Goal: Participate in discussion

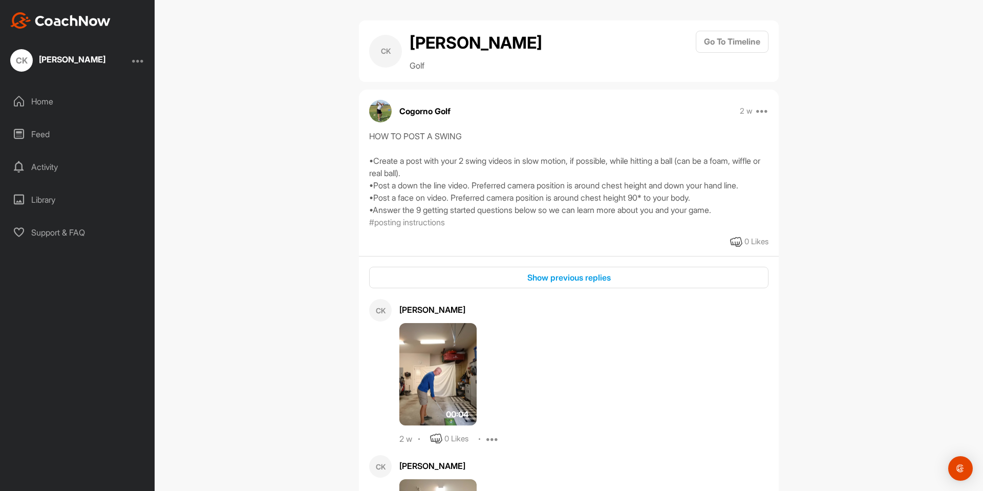
scroll to position [2414, 0]
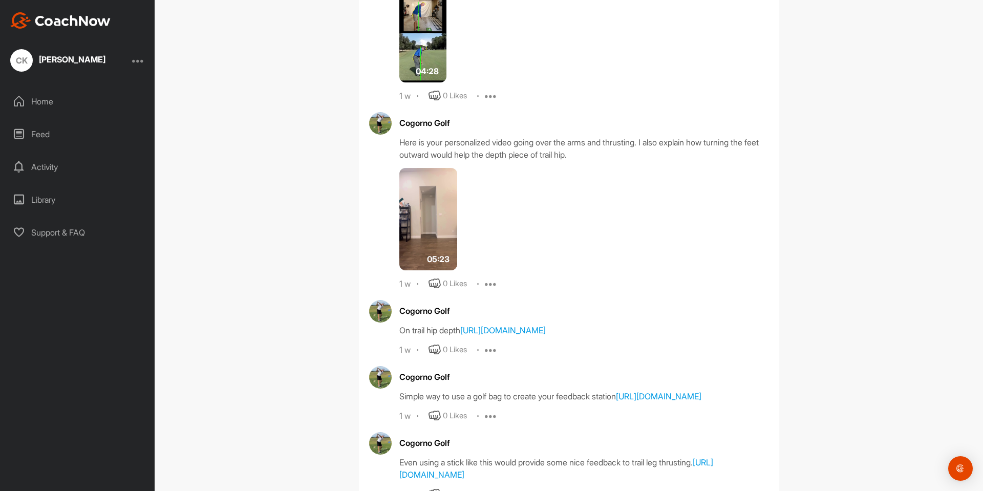
scroll to position [725, 0]
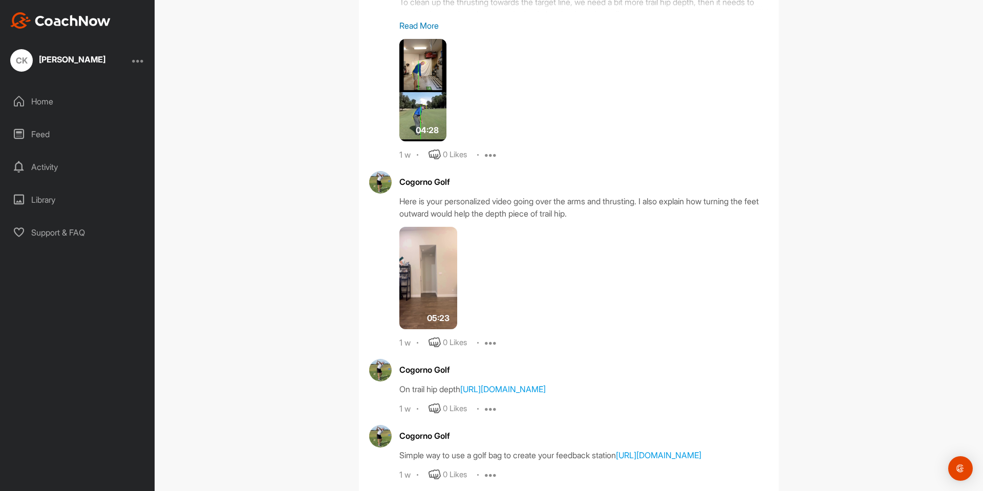
click at [419, 83] on img at bounding box center [422, 90] width 47 height 102
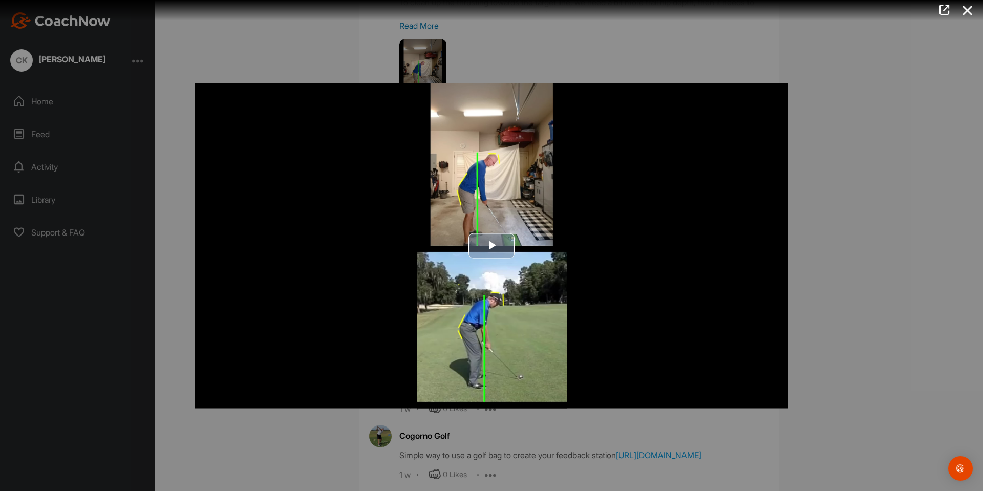
click at [491, 246] on span "Video Player" at bounding box center [491, 246] width 0 height 0
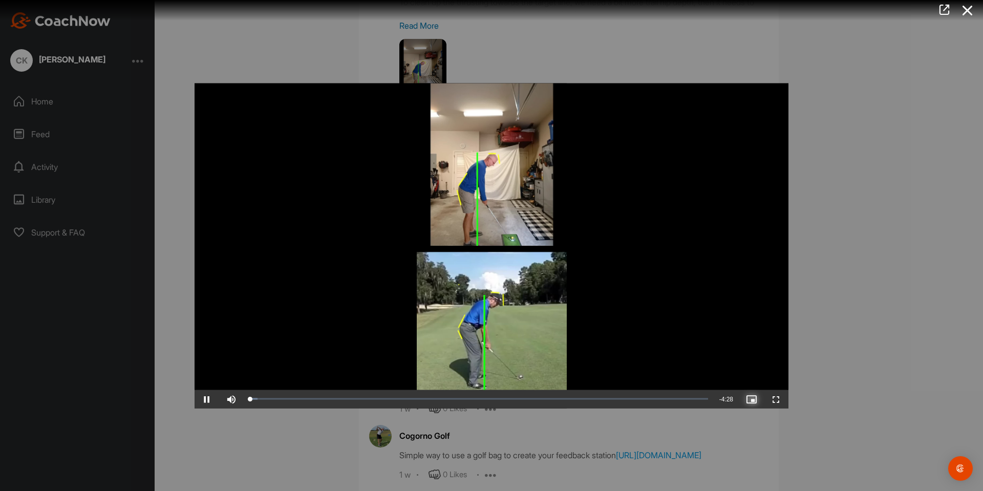
click at [754, 399] on span "Video Player" at bounding box center [751, 399] width 25 height 0
click at [779, 399] on span "Video Player" at bounding box center [776, 399] width 25 height 0
click at [967, 12] on icon at bounding box center [967, 10] width 24 height 19
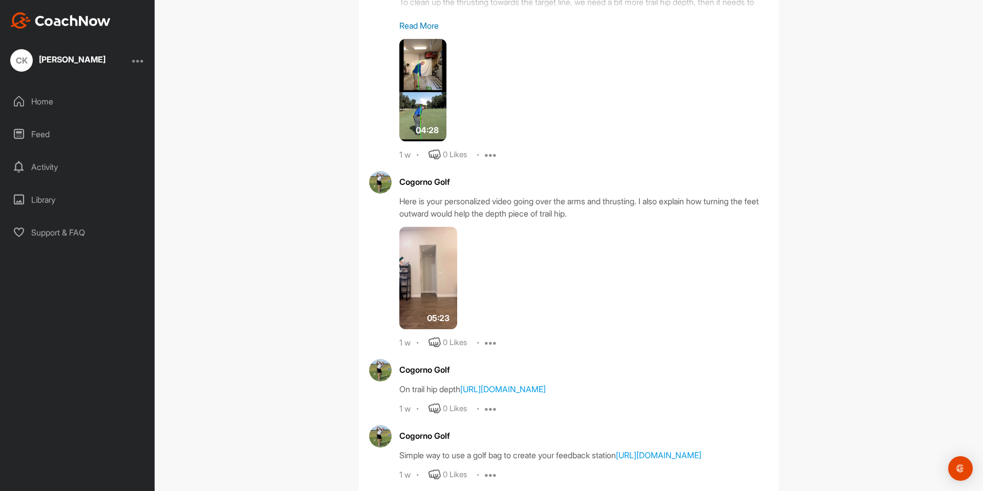
click at [417, 264] on img at bounding box center [428, 278] width 58 height 102
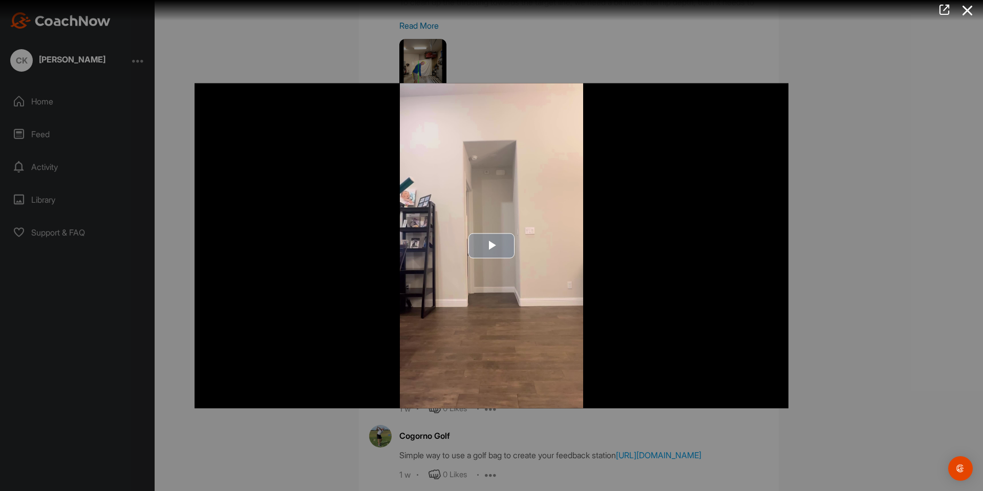
click at [491, 246] on span "Video Player" at bounding box center [491, 246] width 0 height 0
click at [970, 10] on icon at bounding box center [967, 10] width 24 height 19
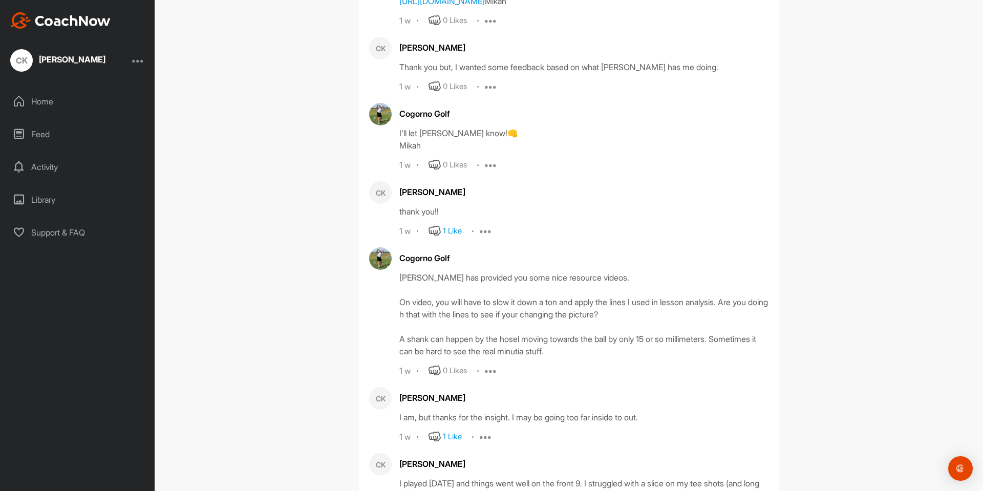
scroll to position [2414, 0]
